Goal: Navigation & Orientation: Find specific page/section

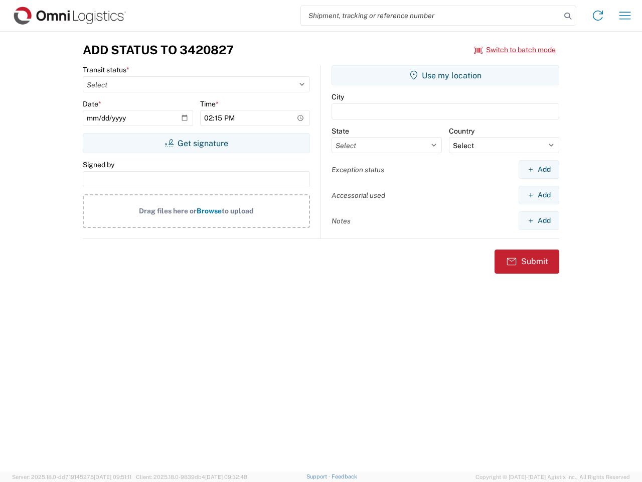
click at [431, 16] on input "search" at bounding box center [431, 15] width 260 height 19
click at [568, 16] on icon at bounding box center [568, 16] width 14 height 14
click at [598, 16] on icon at bounding box center [598, 16] width 16 height 16
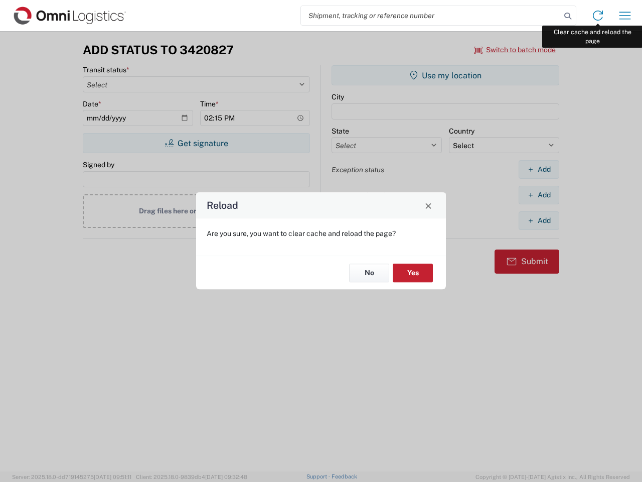
click at [625, 16] on div "Reload Are you sure, you want to clear cache and reload the page? No Yes" at bounding box center [321, 241] width 642 height 482
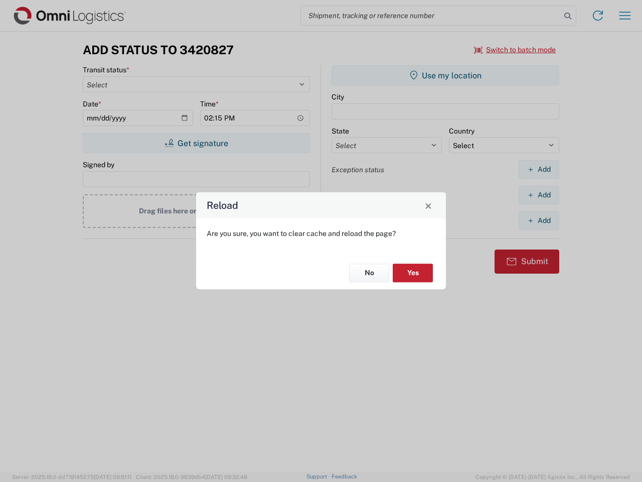
click at [515, 50] on div "Reload Are you sure, you want to clear cache and reload the page? No Yes" at bounding box center [321, 241] width 642 height 482
click at [196, 143] on div "Reload Are you sure, you want to clear cache and reload the page? No Yes" at bounding box center [321, 241] width 642 height 482
click at [446, 75] on div "Reload Are you sure, you want to clear cache and reload the page? No Yes" at bounding box center [321, 241] width 642 height 482
click at [539, 169] on div "Reload Are you sure, you want to clear cache and reload the page? No Yes" at bounding box center [321, 241] width 642 height 482
click at [539, 195] on div "Reload Are you sure, you want to clear cache and reload the page? No Yes" at bounding box center [321, 241] width 642 height 482
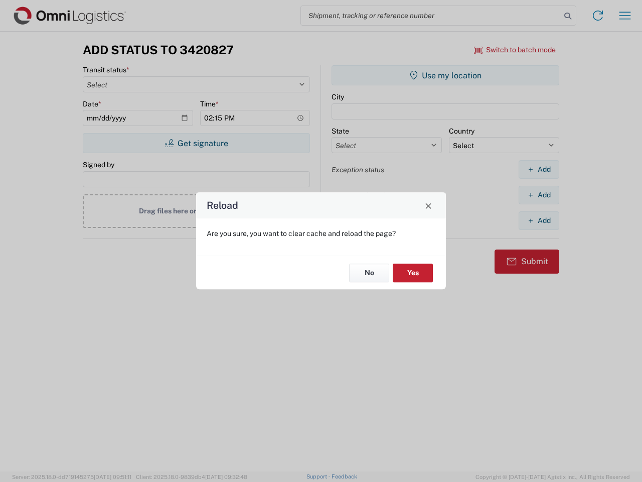
click at [539, 220] on div "Reload Are you sure, you want to clear cache and reload the page? No Yes" at bounding box center [321, 241] width 642 height 482
